Goal: Find specific page/section: Find specific page/section

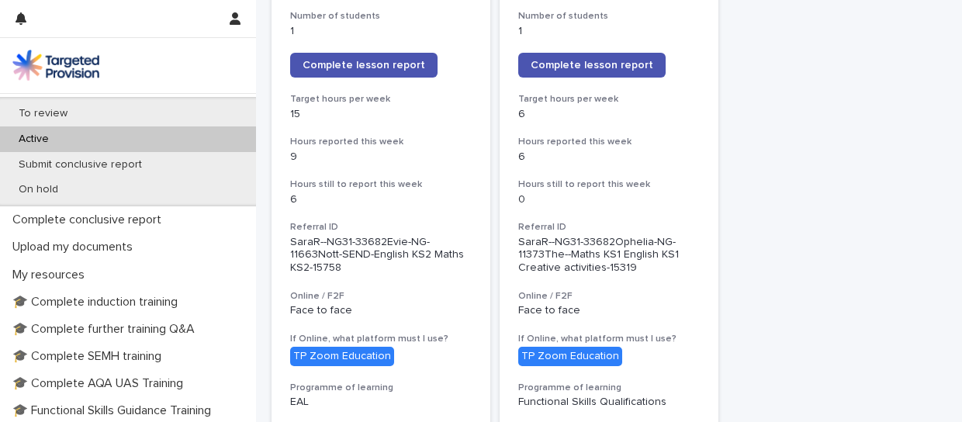
scroll to position [317, 0]
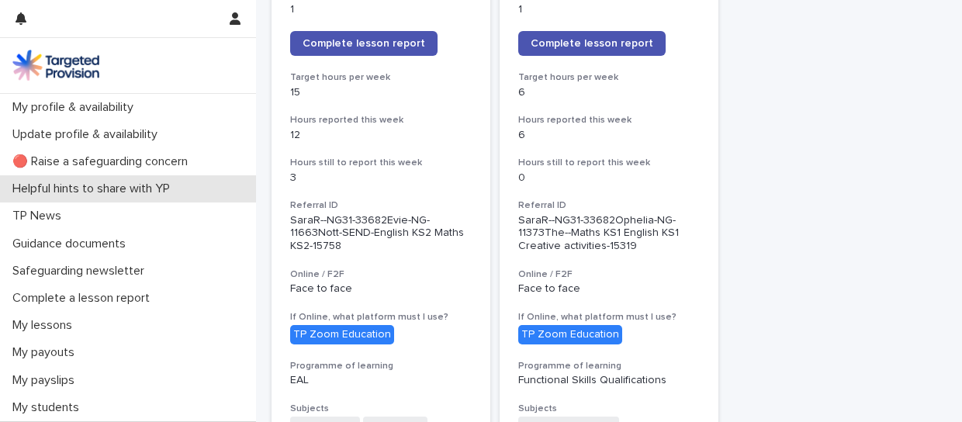
scroll to position [28, 0]
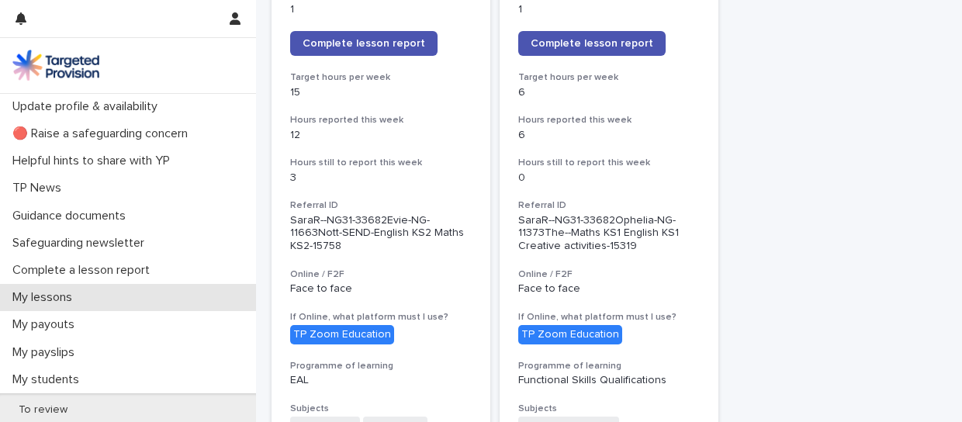
click at [51, 295] on p "My lessons" at bounding box center [45, 297] width 78 height 15
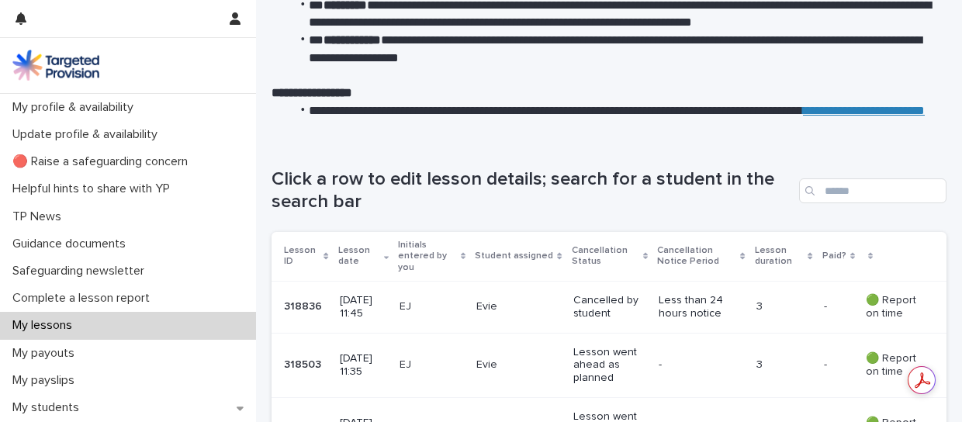
scroll to position [126, 0]
